Goal: Information Seeking & Learning: Learn about a topic

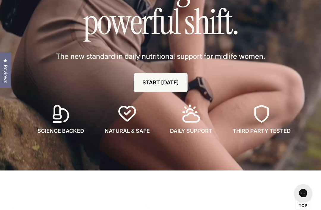
scroll to position [88, 0]
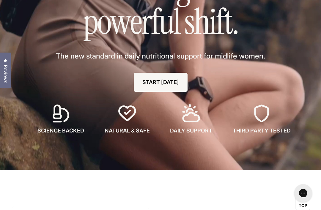
click at [127, 123] on icon at bounding box center [128, 114] width 20 height 20
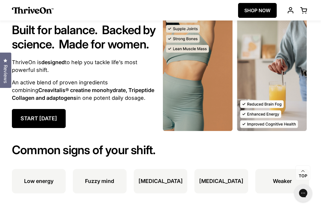
scroll to position [533, 0]
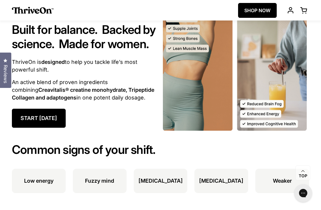
click at [101, 185] on p "Fuzzy mind" at bounding box center [99, 181] width 29 height 8
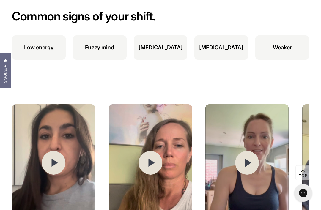
scroll to position [668, 0]
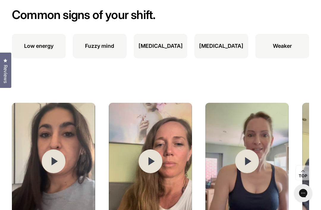
click at [100, 50] on p "Fuzzy mind" at bounding box center [99, 46] width 29 height 8
click at [229, 50] on p "[MEDICAL_DATA]" at bounding box center [221, 46] width 44 height 8
click at [290, 58] on li "Weaker" at bounding box center [283, 46] width 54 height 24
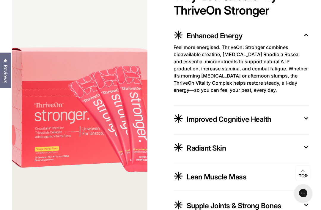
scroll to position [956, 0]
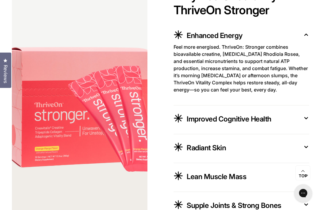
click at [307, 121] on icon at bounding box center [307, 118] width 6 height 6
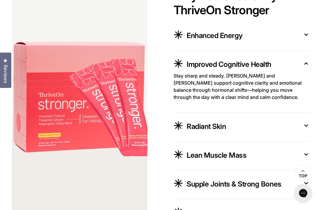
click at [307, 127] on icon at bounding box center [306, 125] width 3 height 1
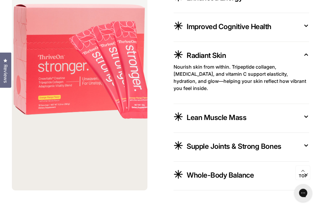
scroll to position [994, 0]
click at [307, 126] on button "Lean Muscle Mass" at bounding box center [242, 118] width 136 height 14
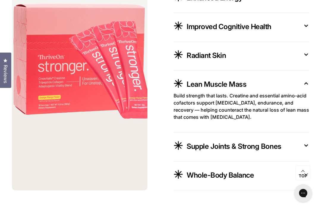
click at [308, 149] on icon at bounding box center [307, 146] width 6 height 6
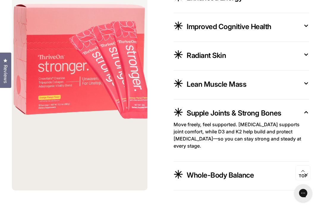
click at [308, 115] on icon at bounding box center [307, 112] width 6 height 6
click at [306, 178] on icon at bounding box center [307, 174] width 6 height 6
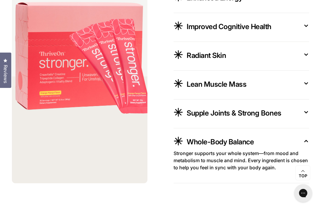
click at [309, 144] on icon at bounding box center [307, 141] width 6 height 6
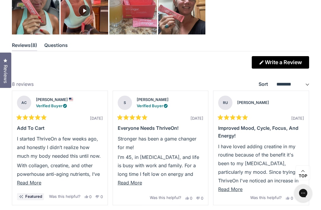
scroll to position [1505, 0]
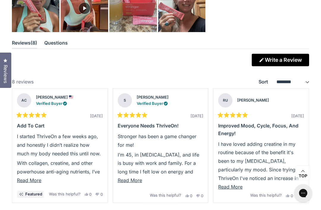
click at [35, 184] on span "Read More" at bounding box center [29, 181] width 24 height 6
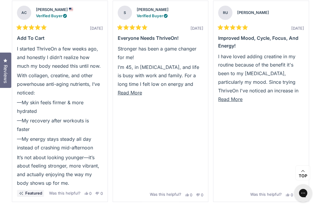
scroll to position [1594, 0]
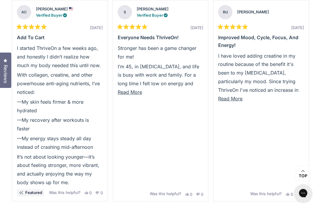
click at [133, 111] on div "Rated 5 out of 5 stars [DATE] Everyone needs ThriveOn! Stronger has been a game…" at bounding box center [161, 100] width 96 height 201
click at [133, 97] on button "Read More" at bounding box center [161, 92] width 86 height 9
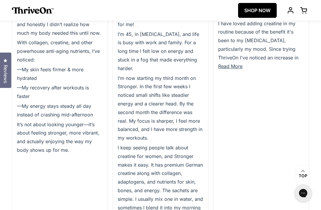
scroll to position [1598, 0]
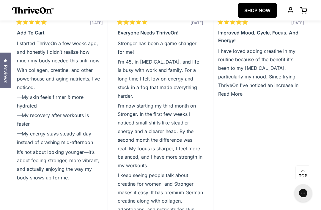
click at [235, 113] on div "Rated 5 out of 5 stars [DATE] Improved Mood, Cycle, Focus, and Energy! I have l…" at bounding box center [262, 146] width 96 height 300
click at [233, 99] on button "Read More" at bounding box center [261, 94] width 86 height 9
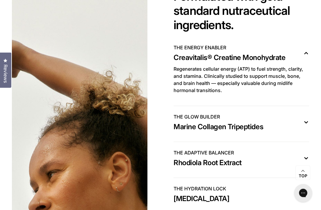
scroll to position [1948, 0]
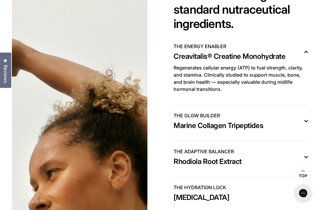
click at [307, 121] on icon at bounding box center [306, 121] width 3 height 1
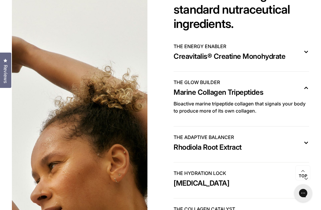
click at [308, 143] on icon at bounding box center [306, 143] width 3 height 1
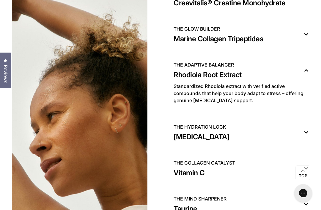
scroll to position [2003, 0]
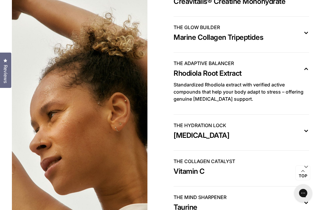
click at [306, 131] on icon at bounding box center [306, 131] width 3 height 1
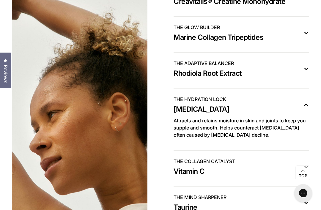
click at [307, 166] on icon at bounding box center [307, 167] width 6 height 6
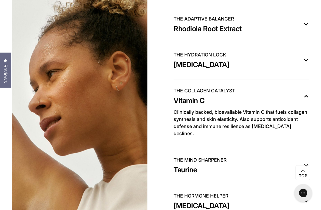
scroll to position [2049, 0]
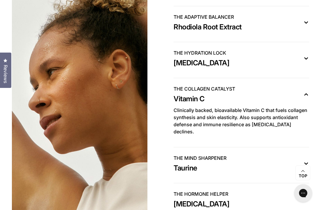
click at [309, 161] on icon at bounding box center [307, 164] width 6 height 6
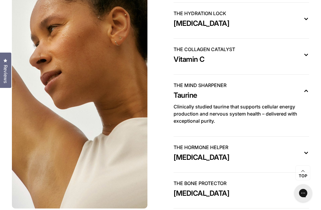
scroll to position [2104, 0]
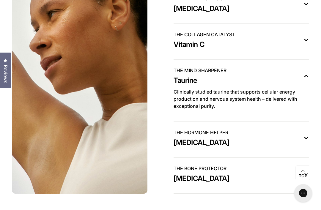
click at [308, 138] on button "THE HORMONE HELPER [MEDICAL_DATA]" at bounding box center [242, 139] width 136 height 21
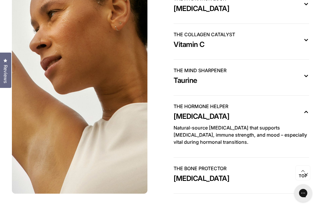
click at [306, 171] on icon at bounding box center [307, 174] width 6 height 6
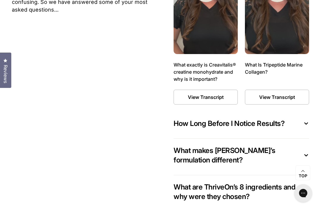
scroll to position [3213, 0]
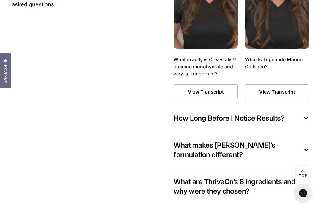
click at [307, 115] on icon at bounding box center [307, 118] width 6 height 6
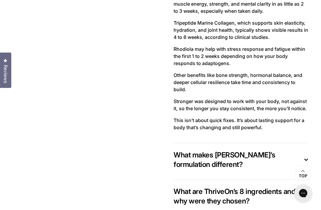
scroll to position [3375, 0]
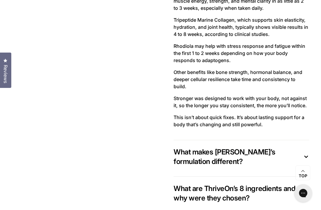
click at [305, 154] on icon at bounding box center [307, 157] width 6 height 6
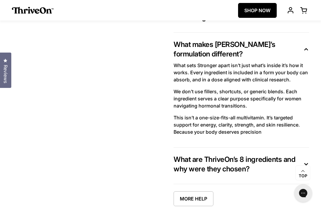
scroll to position [3314, 0]
click at [305, 162] on icon at bounding box center [307, 165] width 6 height 6
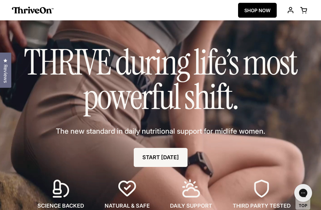
scroll to position [0, 0]
